Goal: Task Accomplishment & Management: Complete application form

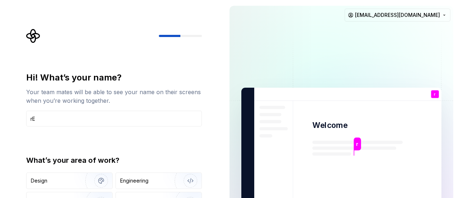
type input "r"
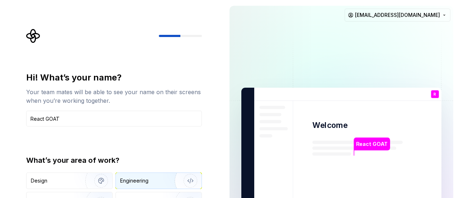
type input "React GOAT"
click at [174, 181] on img "button" at bounding box center [186, 180] width 46 height 48
type button "Engineering"
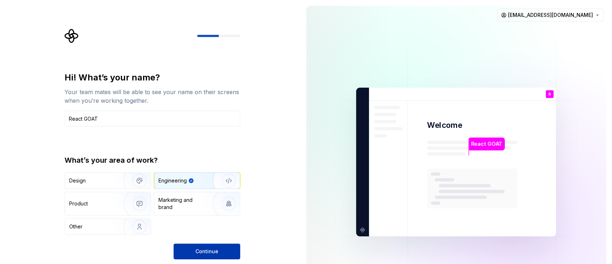
click at [205, 197] on span "Continue" at bounding box center [206, 250] width 23 height 7
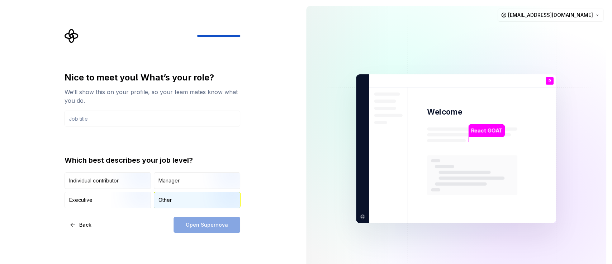
click at [159, 197] on div "Other" at bounding box center [165, 199] width 13 height 7
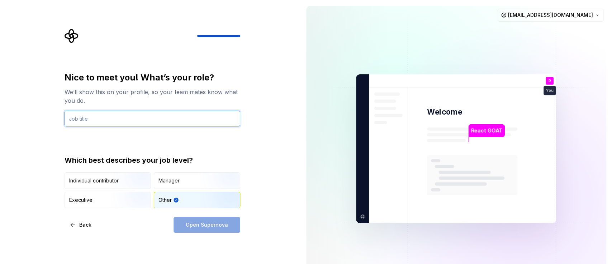
click at [131, 118] on input "text" at bounding box center [153, 118] width 176 height 16
type input "Frontend Developer"
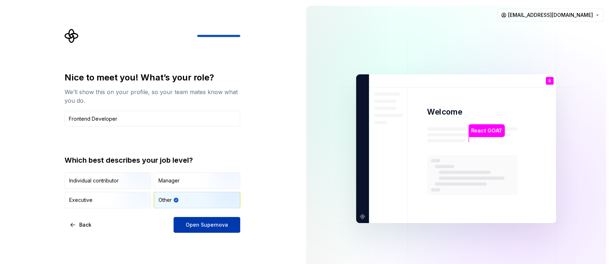
click at [193, 197] on span "Open Supernova" at bounding box center [207, 224] width 42 height 7
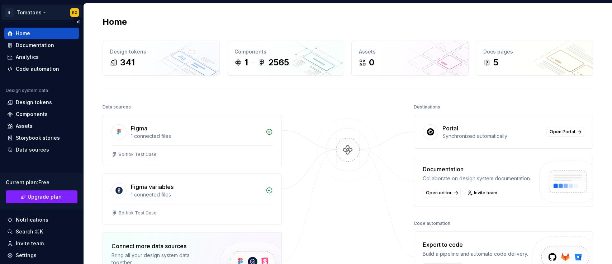
click at [32, 12] on html "B Tomatoes RG Home Documentation Analytics Code automation Design system data D…" at bounding box center [306, 132] width 612 height 264
click at [122, 11] on html "B Tomatoes RG Home Documentation Analytics Code automation Design system data D…" at bounding box center [306, 132] width 612 height 264
